Goal: Book appointment/travel/reservation

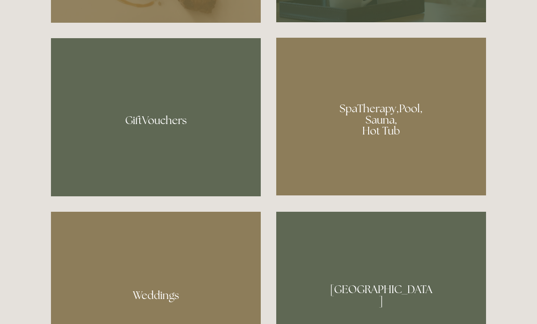
scroll to position [682, 0]
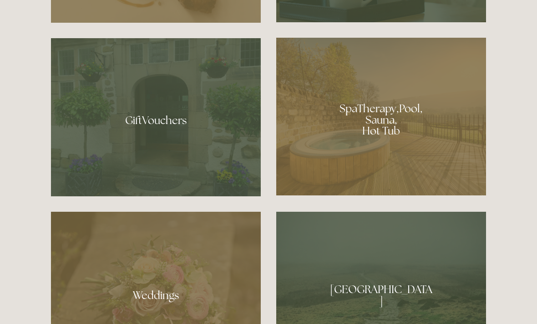
click at [455, 183] on div at bounding box center [381, 117] width 210 height 158
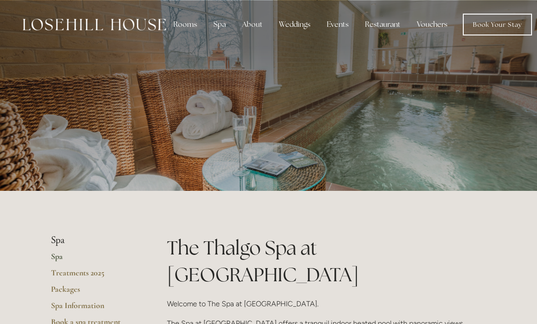
click at [222, 25] on div "Spa" at bounding box center [219, 24] width 27 height 18
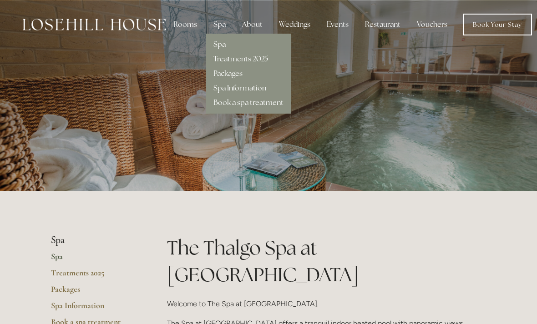
click at [195, 21] on div "Rooms" at bounding box center [185, 24] width 38 height 18
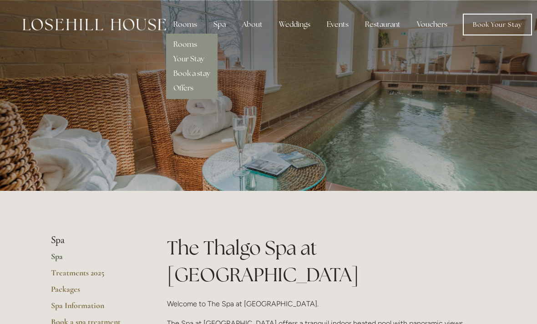
click at [208, 46] on div "Rooms" at bounding box center [191, 41] width 37 height 15
click at [190, 41] on link "Rooms" at bounding box center [185, 45] width 24 height 10
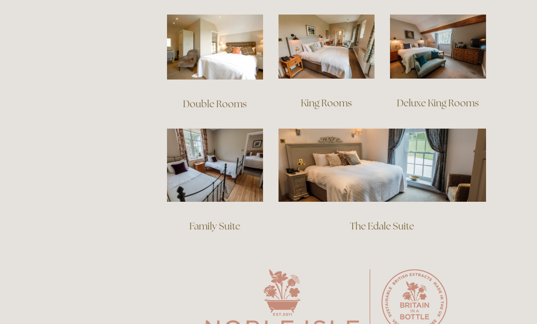
scroll to position [667, 0]
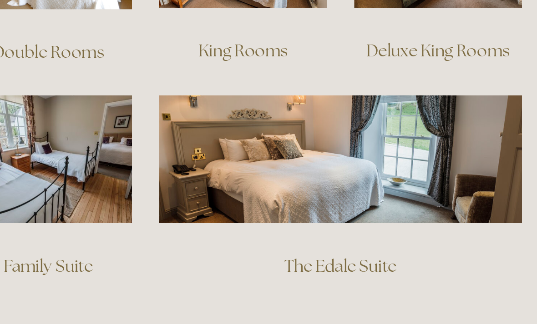
click at [279, 117] on img at bounding box center [383, 153] width 208 height 73
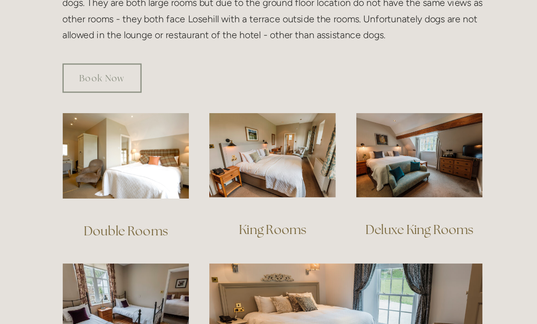
scroll to position [578, 0]
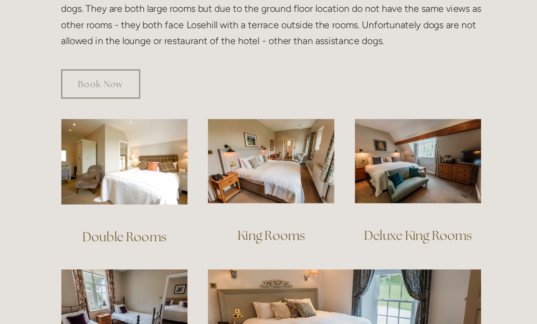
click at [279, 101] on img at bounding box center [327, 123] width 96 height 64
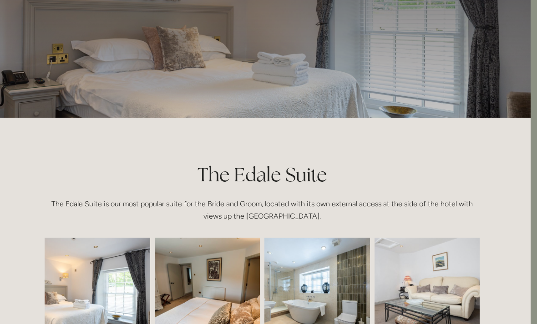
scroll to position [0, 6]
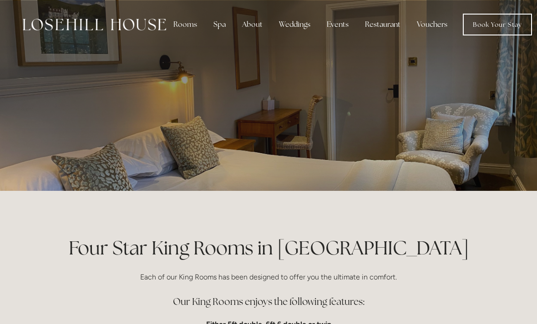
scroll to position [0, 6]
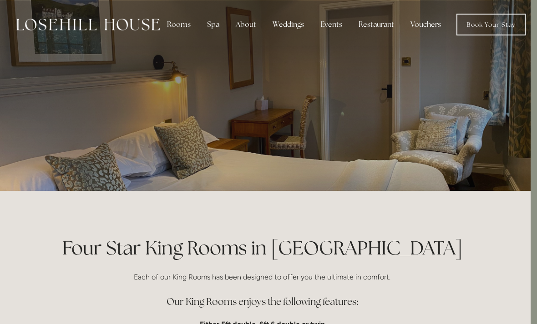
click at [472, 150] on div at bounding box center [262, 95] width 435 height 191
click at [213, 28] on div "Spa" at bounding box center [213, 24] width 27 height 18
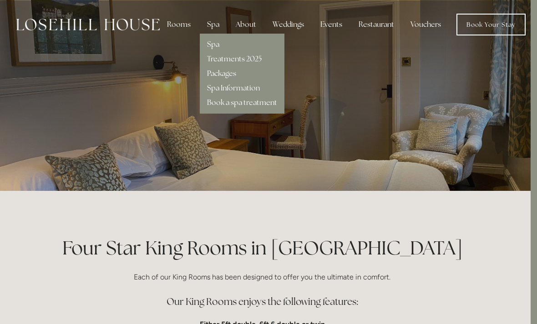
click at [247, 52] on div "Treatments 2025" at bounding box center [242, 55] width 70 height 15
click at [211, 45] on link "Spa" at bounding box center [213, 45] width 12 height 10
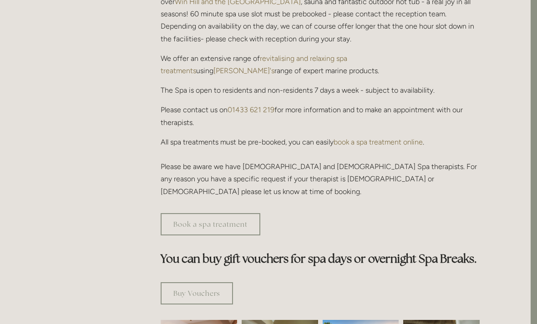
scroll to position [334, 6]
click at [239, 214] on link "Book a spa treatment" at bounding box center [211, 225] width 100 height 22
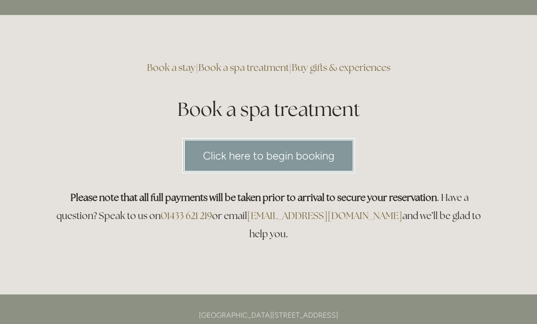
scroll to position [33, 0]
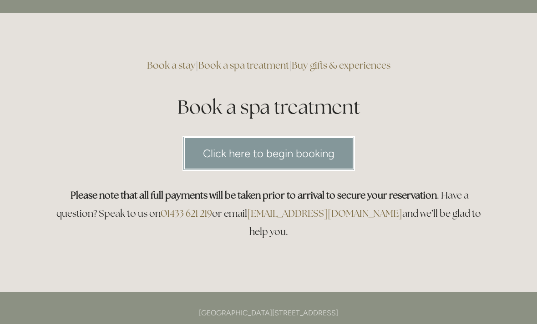
click at [318, 153] on link "Click here to begin booking" at bounding box center [268, 153] width 172 height 35
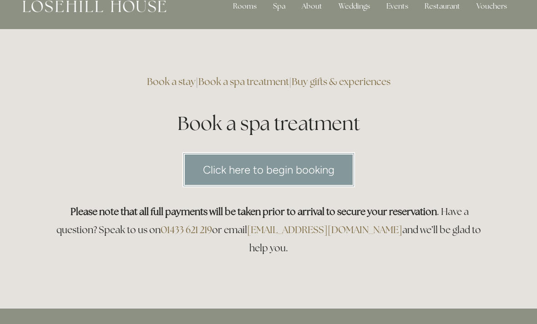
scroll to position [0, 0]
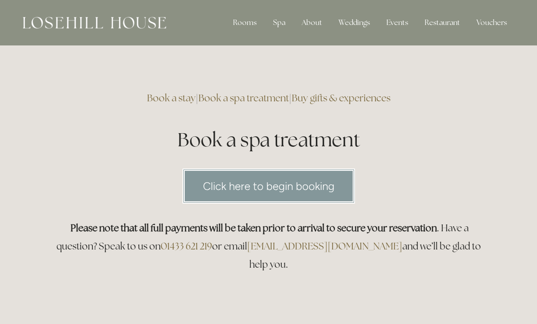
click at [261, 25] on div "Rooms" at bounding box center [245, 23] width 38 height 18
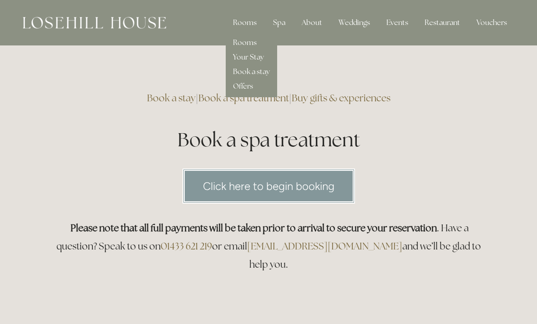
click at [262, 76] on link "Book a stay" at bounding box center [251, 72] width 37 height 10
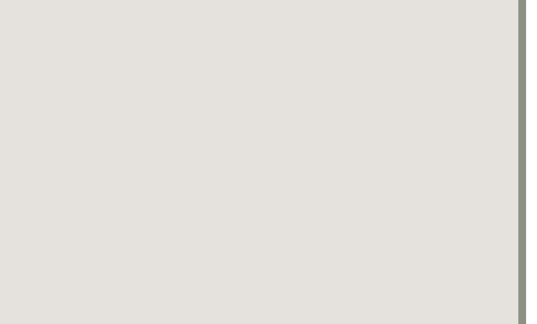
scroll to position [0, 8]
